Goal: Information Seeking & Learning: Learn about a topic

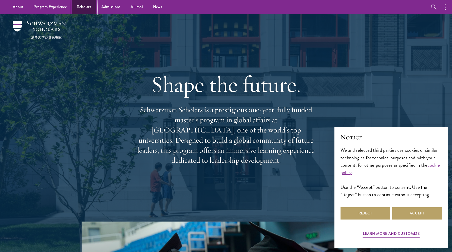
click at [84, 7] on link "Scholars" at bounding box center [84, 7] width 24 height 14
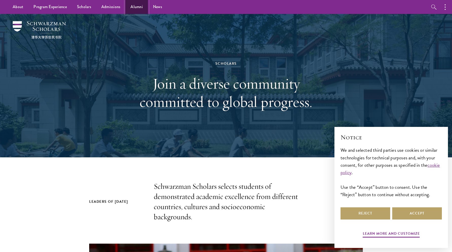
click at [133, 6] on link "Alumni" at bounding box center [136, 7] width 23 height 14
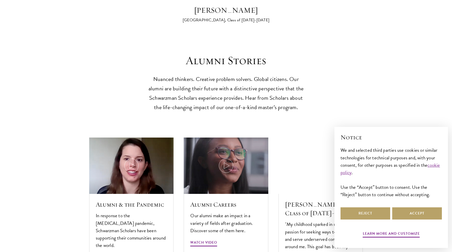
scroll to position [1487, 0]
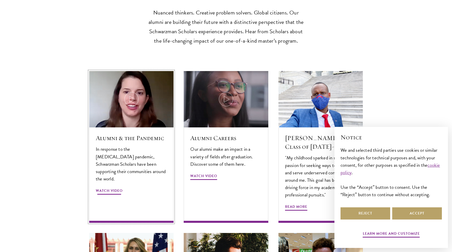
click at [134, 88] on img at bounding box center [132, 99] width 90 height 60
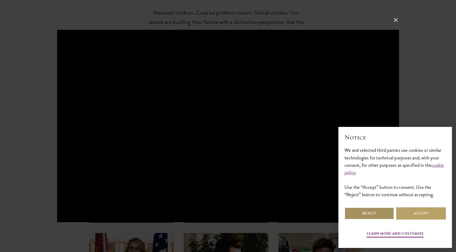
click at [376, 208] on button "Reject" at bounding box center [369, 213] width 50 height 12
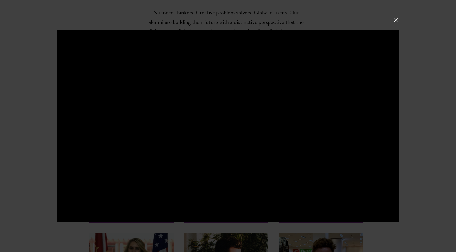
click at [433, 108] on div at bounding box center [228, 126] width 456 height 252
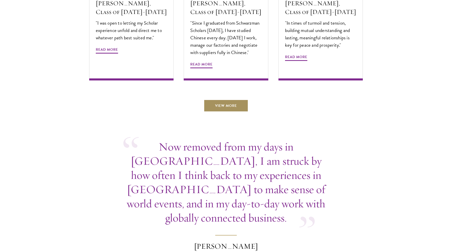
scroll to position [1791, 0]
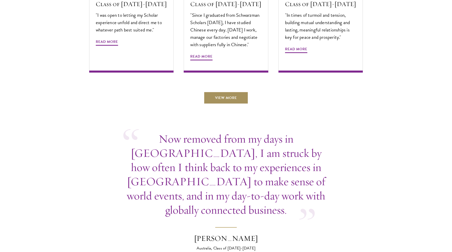
click at [226, 91] on link "View More" at bounding box center [226, 97] width 45 height 12
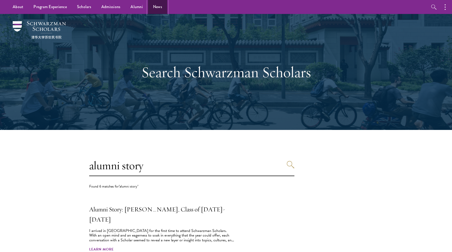
click at [159, 9] on link "News" at bounding box center [157, 7] width 19 height 14
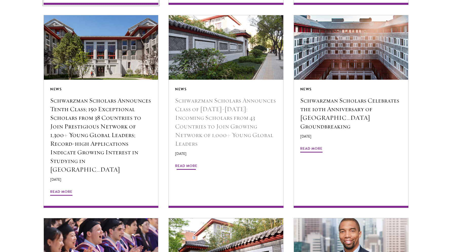
scroll to position [507, 0]
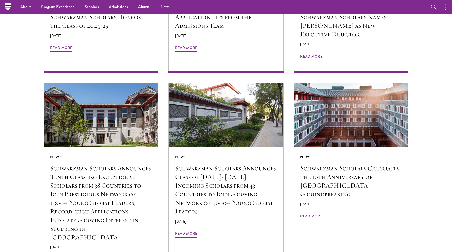
click at [19, 106] on section "Read the Latest Keep up-to-date with Schwarzman Scholars and receive updates on…" at bounding box center [226, 183] width 452 height 1004
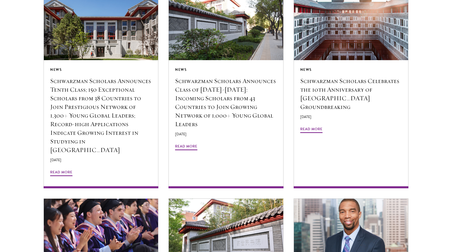
scroll to position [879, 0]
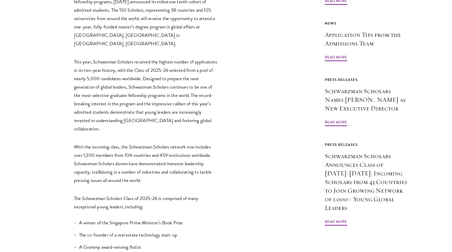
scroll to position [406, 0]
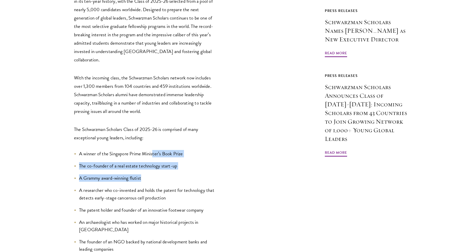
drag, startPoint x: 154, startPoint y: 104, endPoint x: 161, endPoint y: 132, distance: 28.5
click at [161, 174] on li "A Grammy award-winning flutist" at bounding box center [146, 177] width 144 height 7
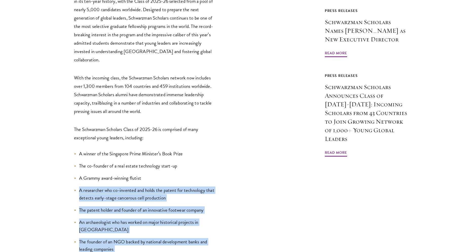
drag, startPoint x: 170, startPoint y: 132, endPoint x: 167, endPoint y: 219, distance: 87.2
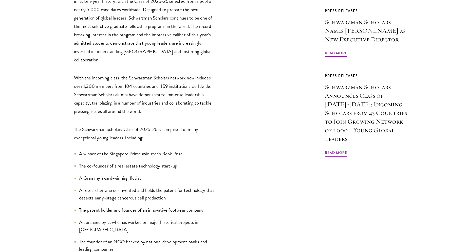
scroll to position [507, 0]
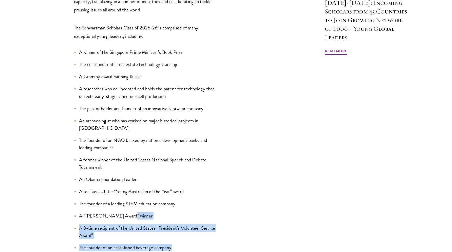
drag, startPoint x: 173, startPoint y: 205, endPoint x: 198, endPoint y: 158, distance: 53.1
click at [198, 158] on ul "A winner of the Singapore Prime Minister’s Book Prize The co-founder of a real …" at bounding box center [146, 167] width 144 height 239
click at [198, 212] on li "A “Diana Award” winner" at bounding box center [146, 215] width 144 height 7
drag, startPoint x: 218, startPoint y: 151, endPoint x: 201, endPoint y: 203, distance: 54.3
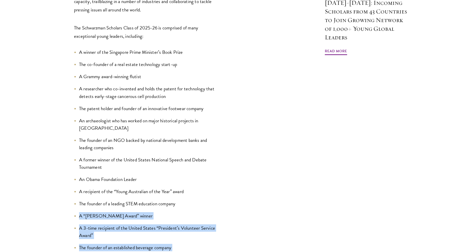
drag, startPoint x: 192, startPoint y: 241, endPoint x: 206, endPoint y: 140, distance: 101.7
click at [206, 140] on ul "A winner of the Singapore Prime Minister’s Book Prize The co-founder of a real …" at bounding box center [146, 167] width 144 height 239
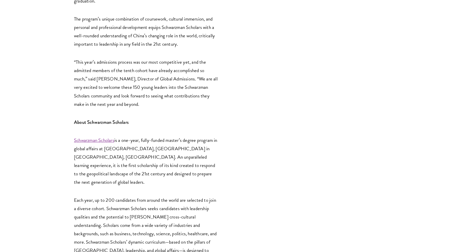
scroll to position [1318, 0]
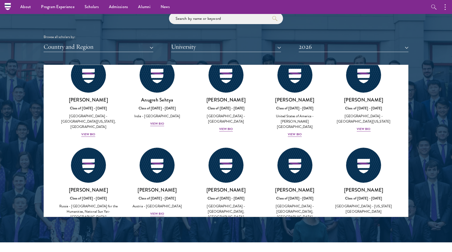
scroll to position [2061, 0]
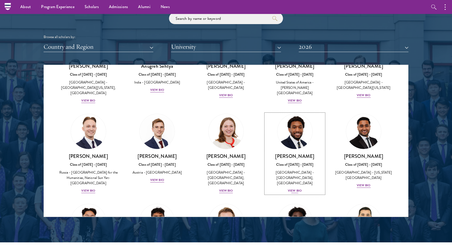
click at [295, 153] on div "[PERSON_NAME] Class of [DATE] - [DATE] [GEOGRAPHIC_DATA] - [GEOGRAPHIC_DATA], […" at bounding box center [295, 173] width 59 height 41
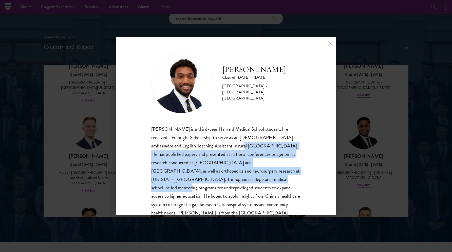
drag, startPoint x: 216, startPoint y: 147, endPoint x: 229, endPoint y: 176, distance: 32.4
click at [227, 180] on div "[PERSON_NAME] is a third-year Harvard Medical School student. He received a Ful…" at bounding box center [226, 171] width 150 height 92
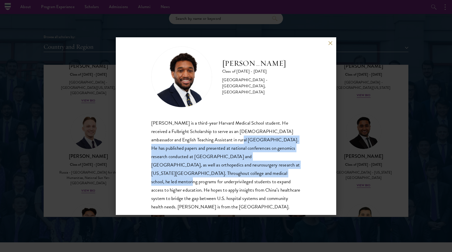
scroll to position [9, 0]
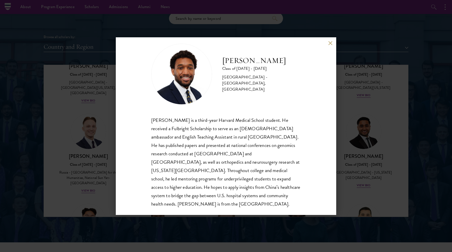
click at [206, 195] on div "[PERSON_NAME] is a third-year Harvard Medical School student. He received a Ful…" at bounding box center [226, 162] width 150 height 92
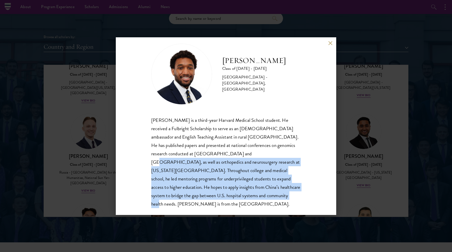
drag, startPoint x: 199, startPoint y: 201, endPoint x: 205, endPoint y: 155, distance: 46.8
click at [205, 155] on div "[PERSON_NAME] Class of [DATE] - [DATE] [GEOGRAPHIC_DATA] - [GEOGRAPHIC_DATA], […" at bounding box center [226, 125] width 221 height 177
click at [205, 155] on div "[PERSON_NAME] is a third-year Harvard Medical School student. He received a Ful…" at bounding box center [226, 162] width 150 height 92
drag, startPoint x: 187, startPoint y: 158, endPoint x: 204, endPoint y: 192, distance: 38.5
click at [204, 192] on div "[PERSON_NAME] is a third-year Harvard Medical School student. He received a Ful…" at bounding box center [226, 162] width 150 height 92
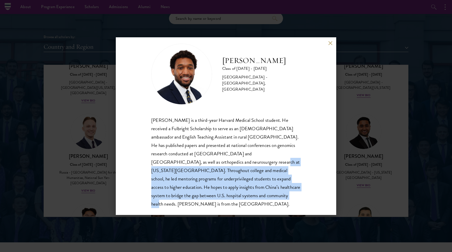
click at [204, 192] on div "[PERSON_NAME] is a third-year Harvard Medical School student. He received a Ful…" at bounding box center [226, 162] width 150 height 92
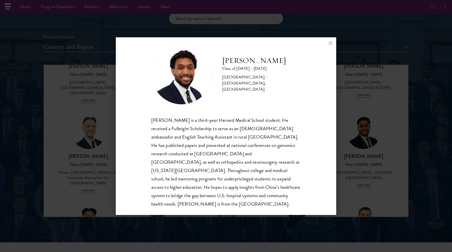
click at [93, 133] on div "[PERSON_NAME] Class of [DATE] - [DATE] [GEOGRAPHIC_DATA] - [GEOGRAPHIC_DATA], […" at bounding box center [226, 126] width 452 height 252
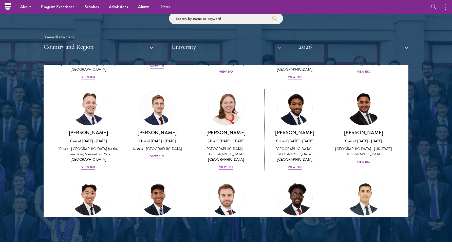
scroll to position [2123, 0]
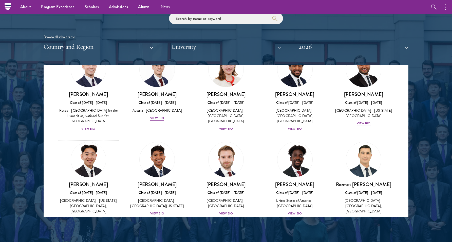
click at [85, 181] on div "[PERSON_NAME] Class of [DATE] - [DATE] [GEOGRAPHIC_DATA] - [US_STATE][GEOGRAPHI…" at bounding box center [88, 201] width 59 height 41
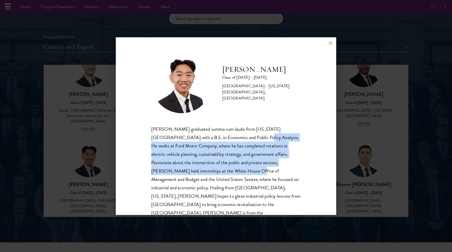
drag, startPoint x: 232, startPoint y: 139, endPoint x: 223, endPoint y: 167, distance: 28.9
click at [223, 167] on div "[PERSON_NAME] graduated summa cum laude from [US_STATE][GEOGRAPHIC_DATA] with a…" at bounding box center [226, 175] width 150 height 101
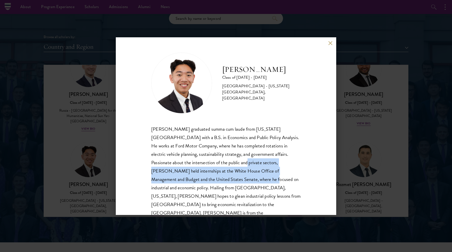
drag, startPoint x: 223, startPoint y: 180, endPoint x: 225, endPoint y: 162, distance: 18.1
click at [225, 162] on div "[PERSON_NAME] graduated summa cum laude from [US_STATE][GEOGRAPHIC_DATA] with a…" at bounding box center [226, 175] width 150 height 101
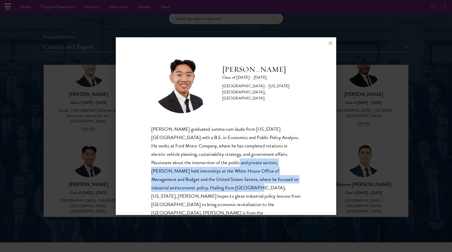
drag, startPoint x: 217, startPoint y: 160, endPoint x: 205, endPoint y: 188, distance: 29.5
click at [205, 188] on div "[PERSON_NAME] graduated summa cum laude from [US_STATE][GEOGRAPHIC_DATA] with a…" at bounding box center [226, 175] width 150 height 101
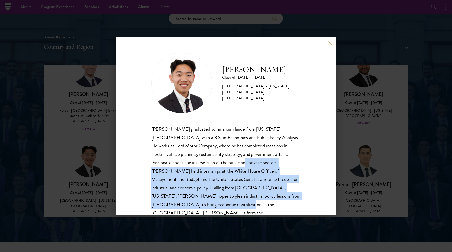
drag, startPoint x: 211, startPoint y: 205, endPoint x: 223, endPoint y: 164, distance: 43.0
click at [223, 164] on div "[PERSON_NAME] graduated summa cum laude from [US_STATE][GEOGRAPHIC_DATA] with a…" at bounding box center [226, 175] width 150 height 101
drag, startPoint x: 211, startPoint y: 161, endPoint x: 205, endPoint y: 205, distance: 44.0
click at [205, 205] on div "[PERSON_NAME] graduated summa cum laude from [US_STATE][GEOGRAPHIC_DATA] with a…" at bounding box center [226, 175] width 150 height 101
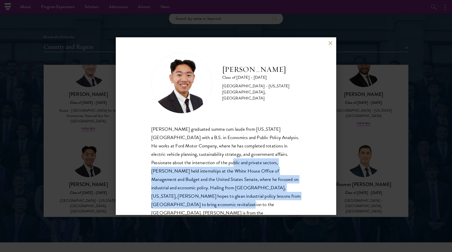
click at [205, 205] on div "[PERSON_NAME] graduated summa cum laude from [US_STATE][GEOGRAPHIC_DATA] with a…" at bounding box center [226, 175] width 150 height 101
drag, startPoint x: 213, startPoint y: 203, endPoint x: 222, endPoint y: 161, distance: 42.7
click at [222, 161] on div "[PERSON_NAME] graduated summa cum laude from [US_STATE][GEOGRAPHIC_DATA] with a…" at bounding box center [226, 175] width 150 height 101
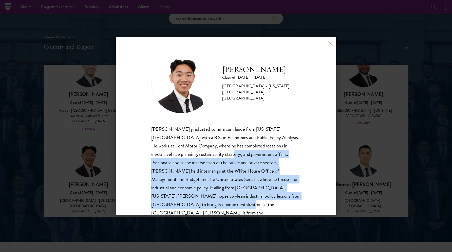
drag, startPoint x: 206, startPoint y: 158, endPoint x: 196, endPoint y: 203, distance: 46.0
click at [196, 203] on div "[PERSON_NAME] graduated summa cum laude from [US_STATE][GEOGRAPHIC_DATA] with a…" at bounding box center [226, 175] width 150 height 101
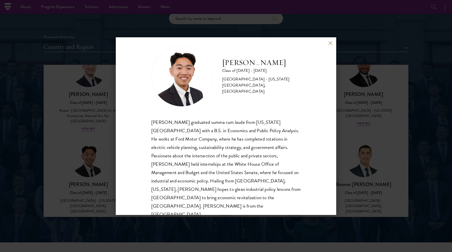
scroll to position [9, 0]
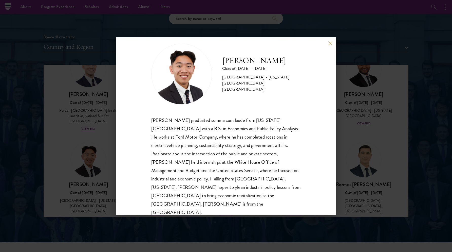
click at [88, 111] on div "[PERSON_NAME] Class of [DATE] - [DATE] [GEOGRAPHIC_DATA] - [US_STATE][GEOGRAPHI…" at bounding box center [226, 126] width 452 height 252
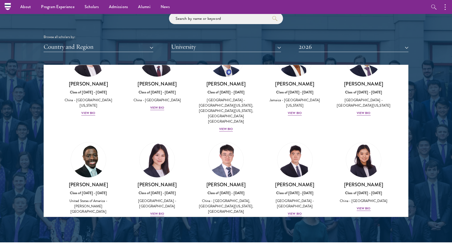
scroll to position [2410, 0]
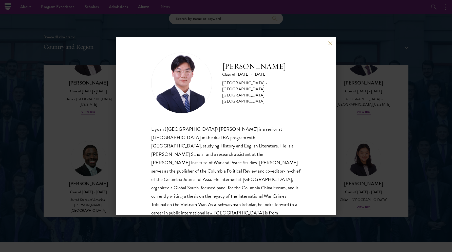
scroll to position [9, 0]
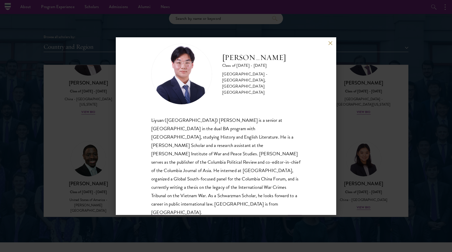
click at [432, 108] on div "[PERSON_NAME] Class of [DATE] - [DATE] [GEOGRAPHIC_DATA] - [GEOGRAPHIC_DATA], […" at bounding box center [226, 126] width 452 height 252
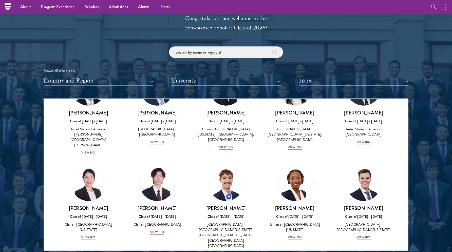
scroll to position [2308, 0]
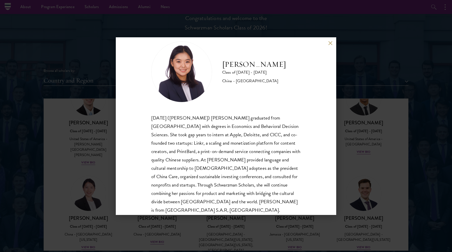
scroll to position [17, 0]
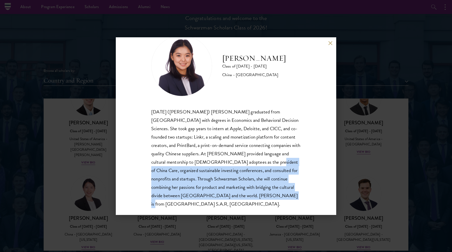
drag, startPoint x: 258, startPoint y: 198, endPoint x: 232, endPoint y: 158, distance: 47.9
click at [232, 158] on div "[DATE] ([PERSON_NAME]) [PERSON_NAME] graduated from [GEOGRAPHIC_DATA] with degr…" at bounding box center [226, 157] width 150 height 101
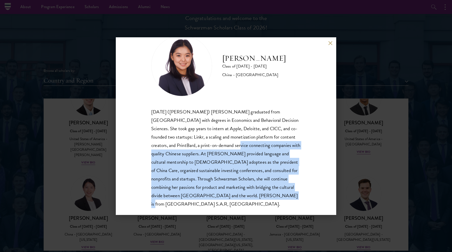
drag, startPoint x: 200, startPoint y: 141, endPoint x: 260, endPoint y: 195, distance: 81.3
click at [260, 195] on div "[DATE] ([PERSON_NAME]) [PERSON_NAME] graduated from [GEOGRAPHIC_DATA] with degr…" at bounding box center [226, 157] width 150 height 101
drag, startPoint x: 273, startPoint y: 199, endPoint x: 217, endPoint y: 149, distance: 74.5
click at [217, 149] on div "[DATE] ([PERSON_NAME]) [PERSON_NAME] graduated from [GEOGRAPHIC_DATA] with degr…" at bounding box center [226, 157] width 150 height 101
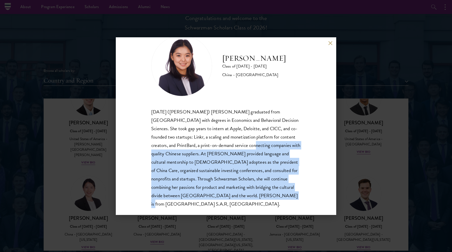
click at [217, 149] on div "[DATE] ([PERSON_NAME]) [PERSON_NAME] graduated from [GEOGRAPHIC_DATA] with degr…" at bounding box center [226, 157] width 150 height 101
drag, startPoint x: 187, startPoint y: 148, endPoint x: 254, endPoint y: 193, distance: 81.1
click at [254, 193] on div "[DATE] ([PERSON_NAME]) [PERSON_NAME] graduated from [GEOGRAPHIC_DATA] with degr…" at bounding box center [226, 157] width 150 height 101
drag, startPoint x: 257, startPoint y: 192, endPoint x: 212, endPoint y: 149, distance: 62.2
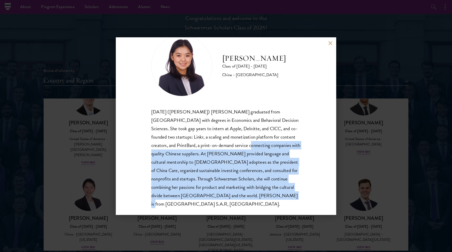
click at [212, 149] on div "[DATE] ([PERSON_NAME]) [PERSON_NAME] graduated from [GEOGRAPHIC_DATA] with degr…" at bounding box center [226, 157] width 150 height 101
drag, startPoint x: 193, startPoint y: 145, endPoint x: 267, endPoint y: 197, distance: 90.5
click at [267, 197] on div "[DATE] ([PERSON_NAME]) [PERSON_NAME] graduated from [GEOGRAPHIC_DATA] with degr…" at bounding box center [226, 157] width 150 height 101
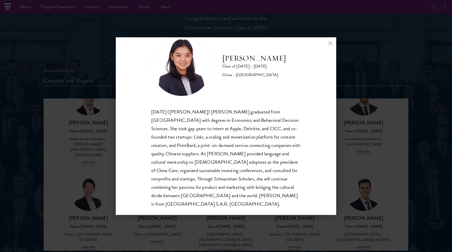
click at [389, 163] on div "[PERSON_NAME] Class of [DATE] - [DATE] [GEOGRAPHIC_DATA] - [GEOGRAPHIC_DATA] [D…" at bounding box center [226, 126] width 452 height 252
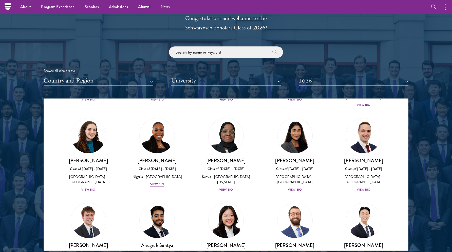
scroll to position [1781, 0]
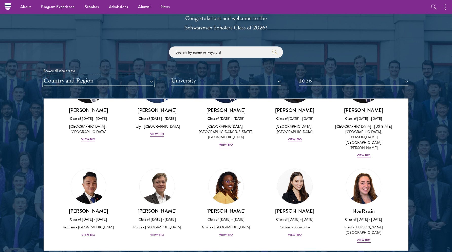
click at [138, 78] on button "Country and Region" at bounding box center [99, 80] width 110 height 10
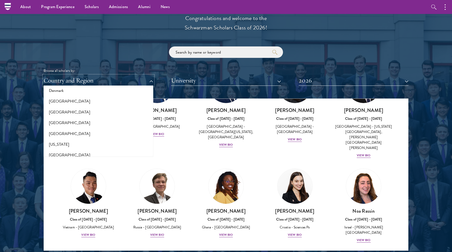
scroll to position [184, 0]
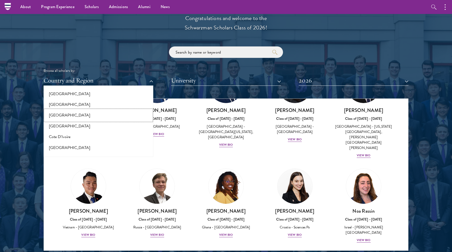
click at [68, 111] on button "[GEOGRAPHIC_DATA]" at bounding box center [98, 115] width 107 height 11
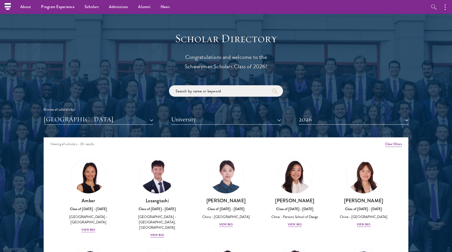
scroll to position [575, 0]
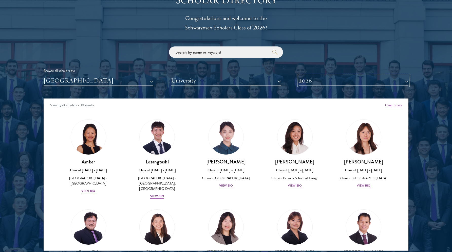
click at [335, 84] on button "2026" at bounding box center [354, 80] width 110 height 10
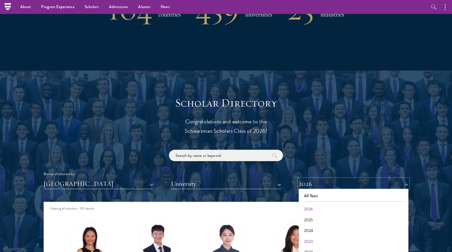
scroll to position [406, 0]
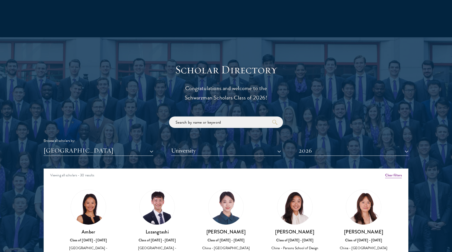
scroll to position [507, 0]
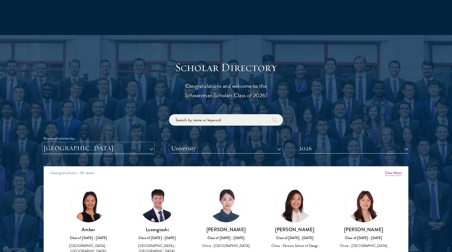
click at [71, 146] on button "[GEOGRAPHIC_DATA]" at bounding box center [99, 148] width 110 height 10
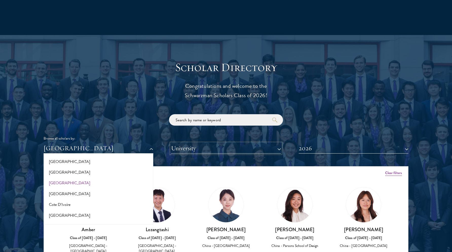
click at [189, 145] on button "University" at bounding box center [226, 148] width 110 height 10
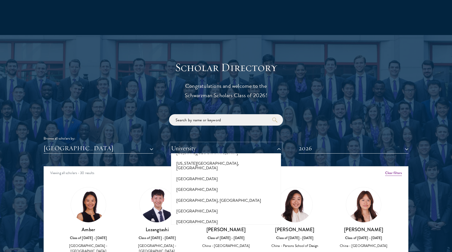
scroll to position [2163, 0]
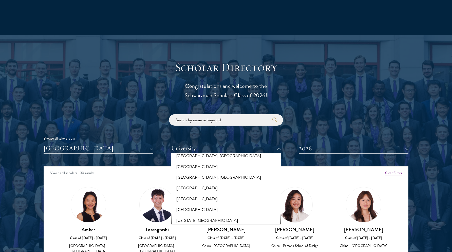
click at [214, 215] on button "[US_STATE][GEOGRAPHIC_DATA]" at bounding box center [226, 220] width 107 height 11
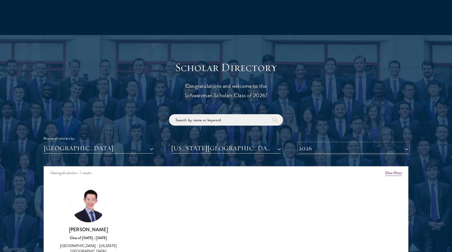
click at [317, 144] on button "2026" at bounding box center [354, 148] width 110 height 10
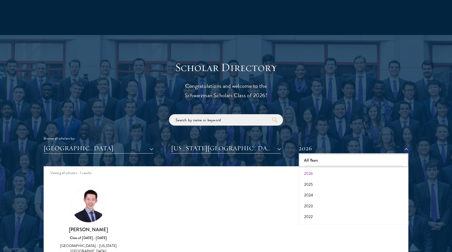
click at [313, 162] on button "All Years" at bounding box center [353, 160] width 107 height 11
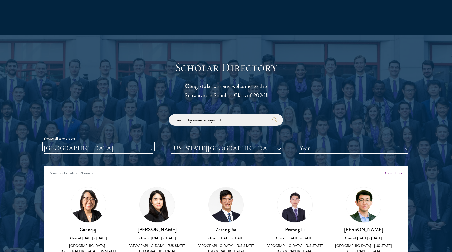
click at [145, 150] on button "[GEOGRAPHIC_DATA]" at bounding box center [99, 148] width 110 height 10
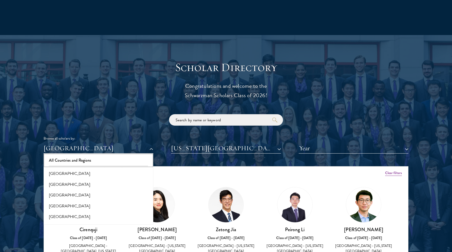
click at [72, 162] on button "All Countries and Regions" at bounding box center [98, 160] width 107 height 11
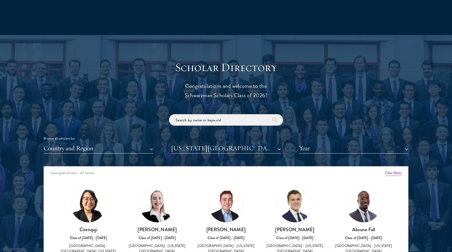
click at [26, 175] on div at bounding box center [226, 189] width 452 height 308
